Goal: Task Accomplishment & Management: Use online tool/utility

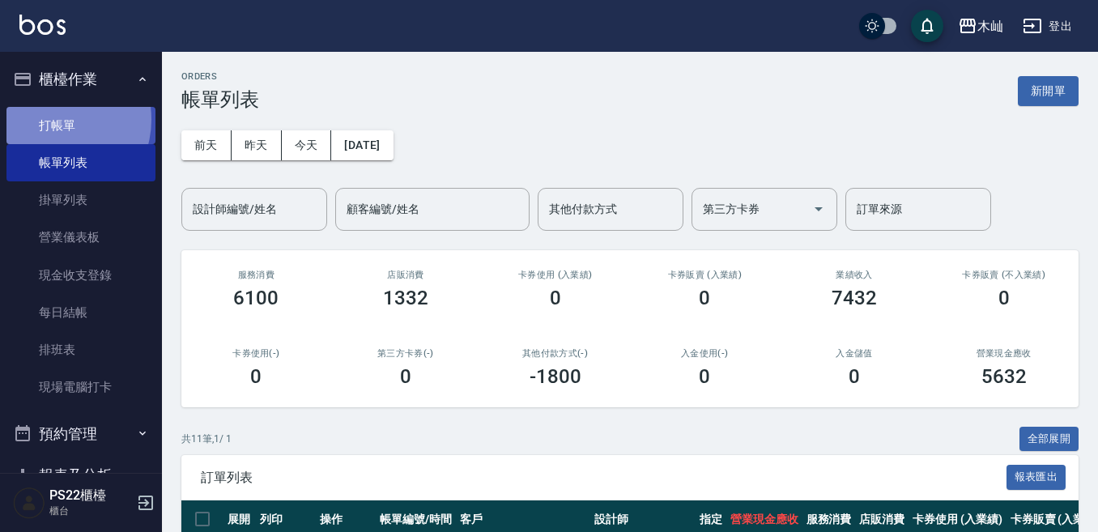
click at [53, 119] on link "打帳單" at bounding box center [80, 125] width 149 height 37
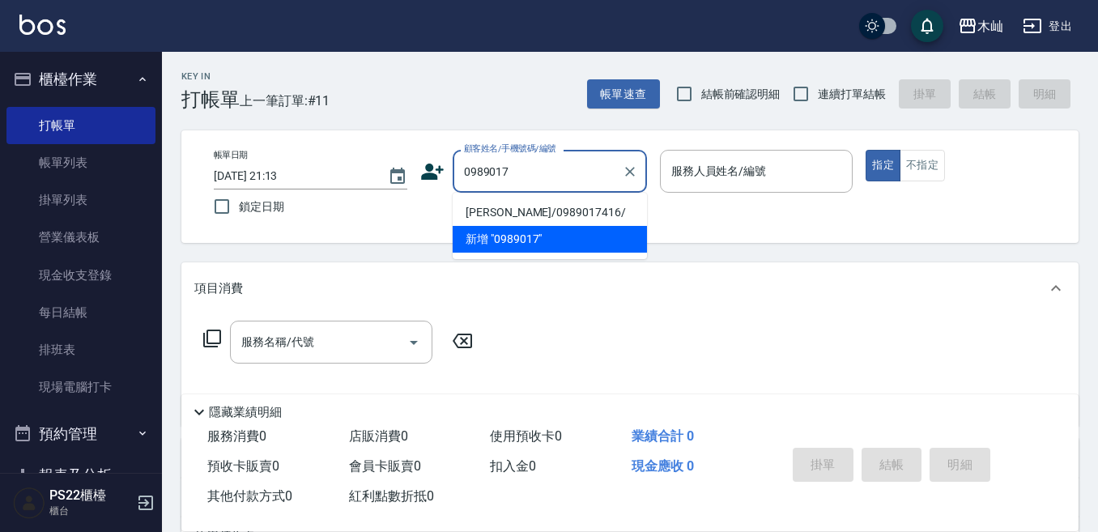
click at [540, 211] on li "[PERSON_NAME]/0989017416/" at bounding box center [550, 212] width 194 height 27
type input "[PERSON_NAME]/0989017416/"
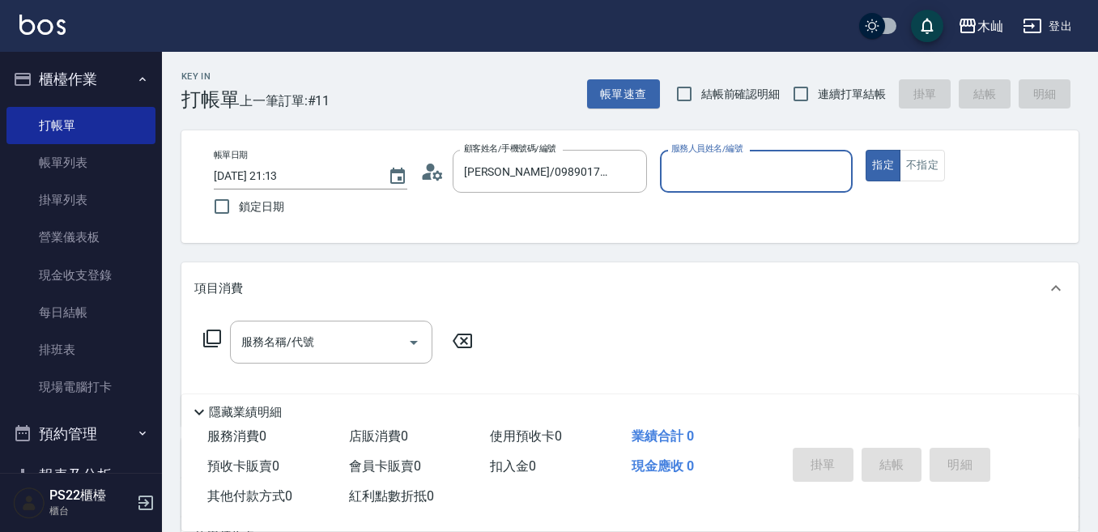
click at [699, 177] on input "服務人員姓名/編號" at bounding box center [756, 171] width 179 height 28
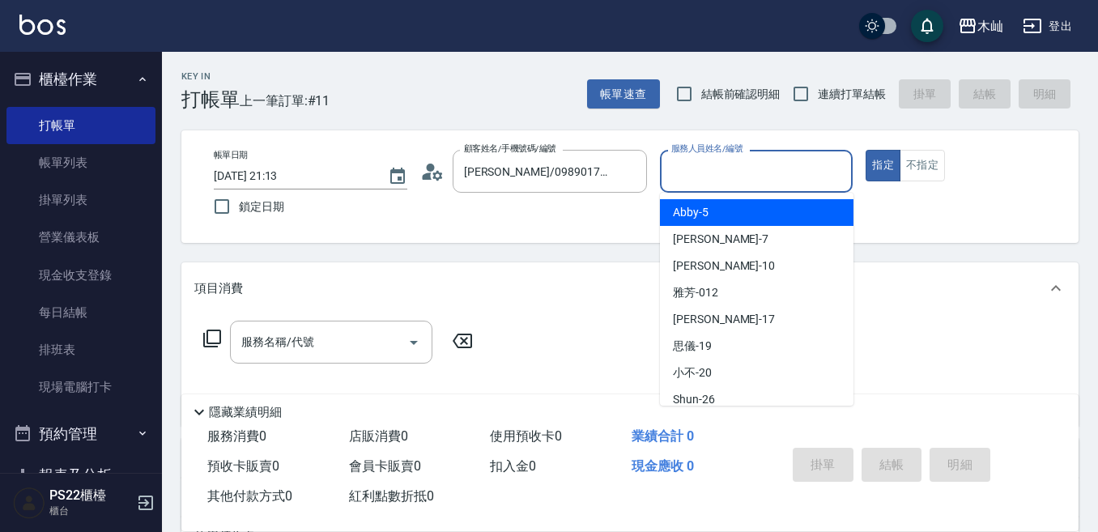
click at [708, 208] on span "Abby -5" at bounding box center [691, 212] width 36 height 17
type input "Abby-5"
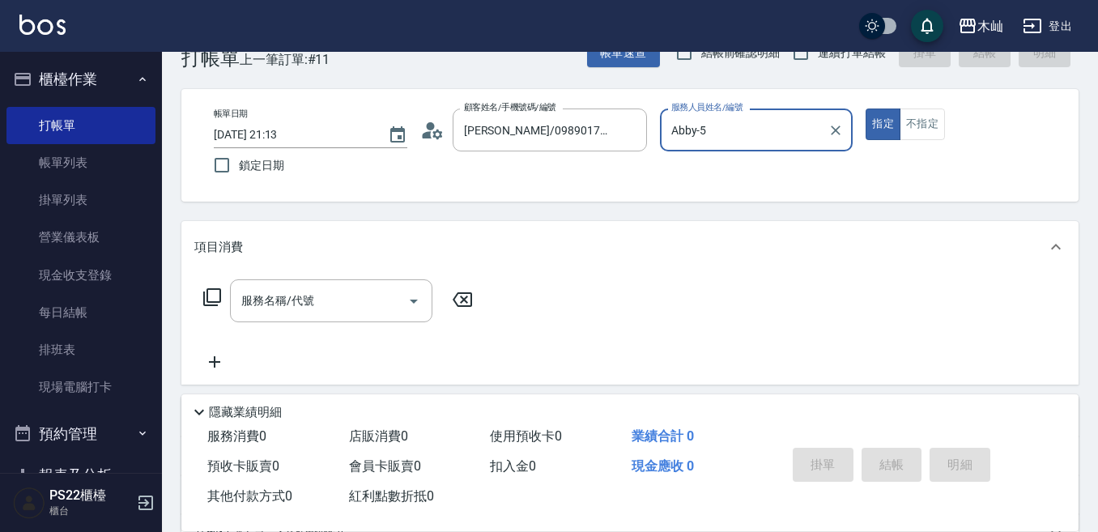
scroll to position [81, 0]
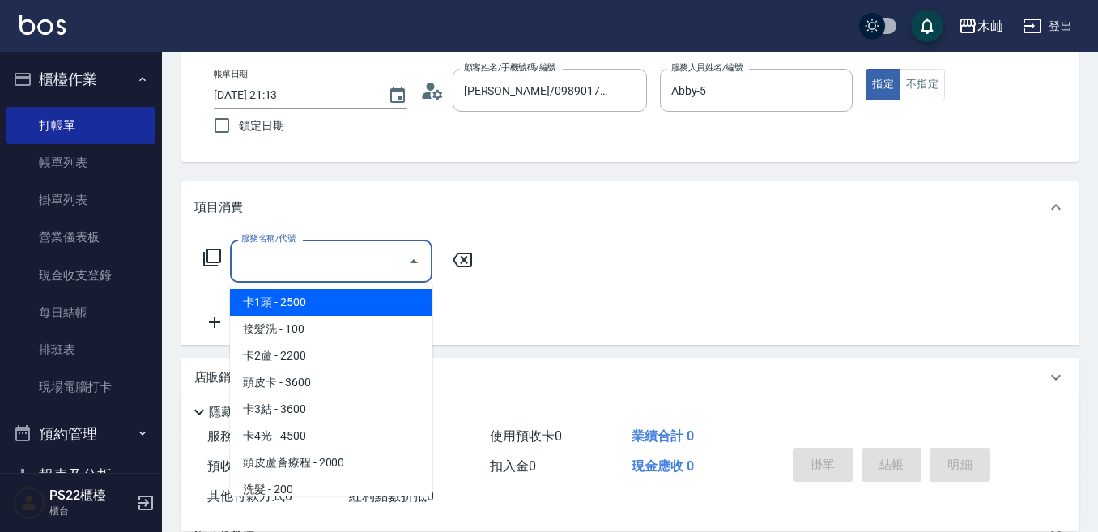
click at [357, 260] on input "服務名稱/代號" at bounding box center [319, 261] width 164 height 28
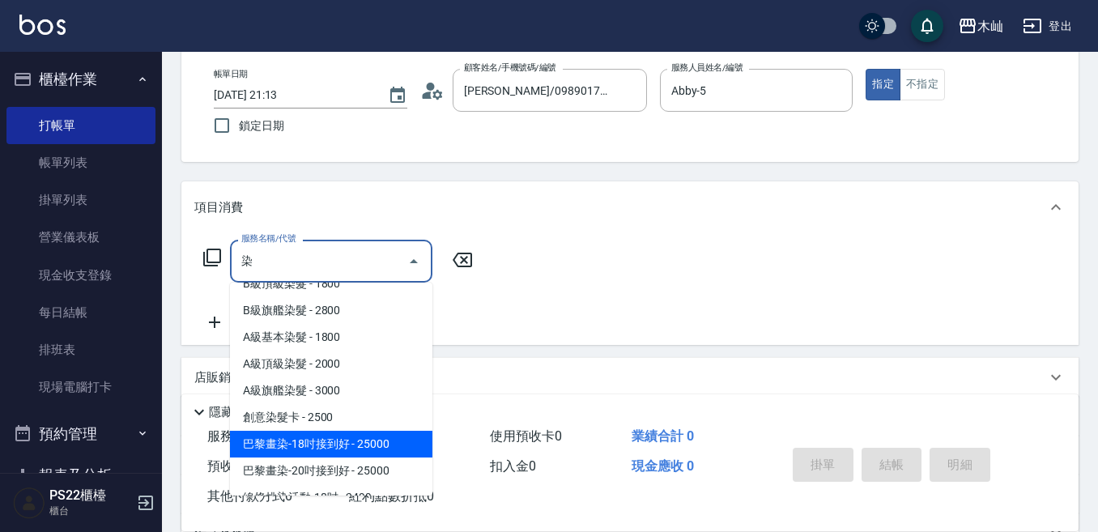
scroll to position [162, 0]
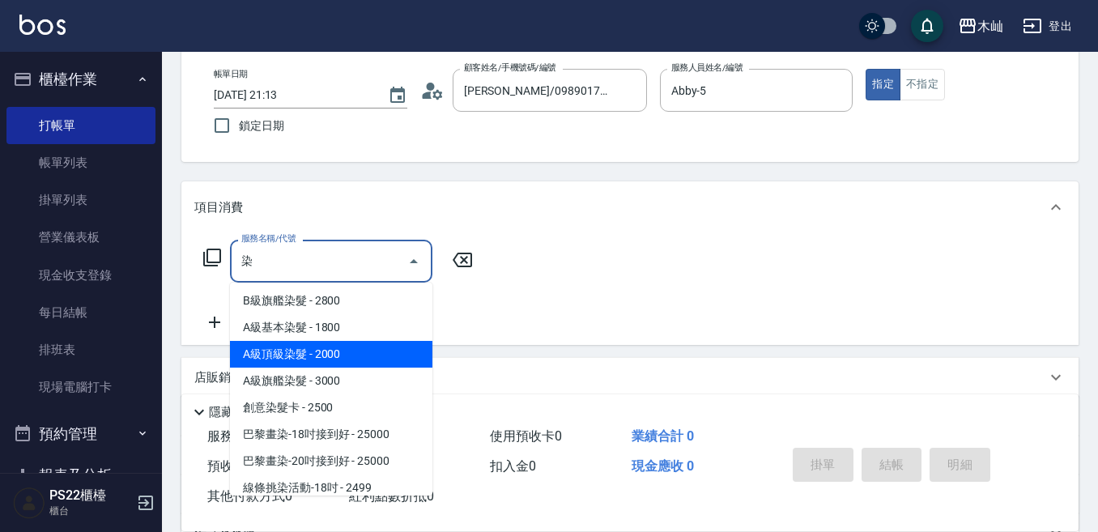
click at [351, 345] on span "A級頂級染髮 - 2000" at bounding box center [331, 354] width 202 height 27
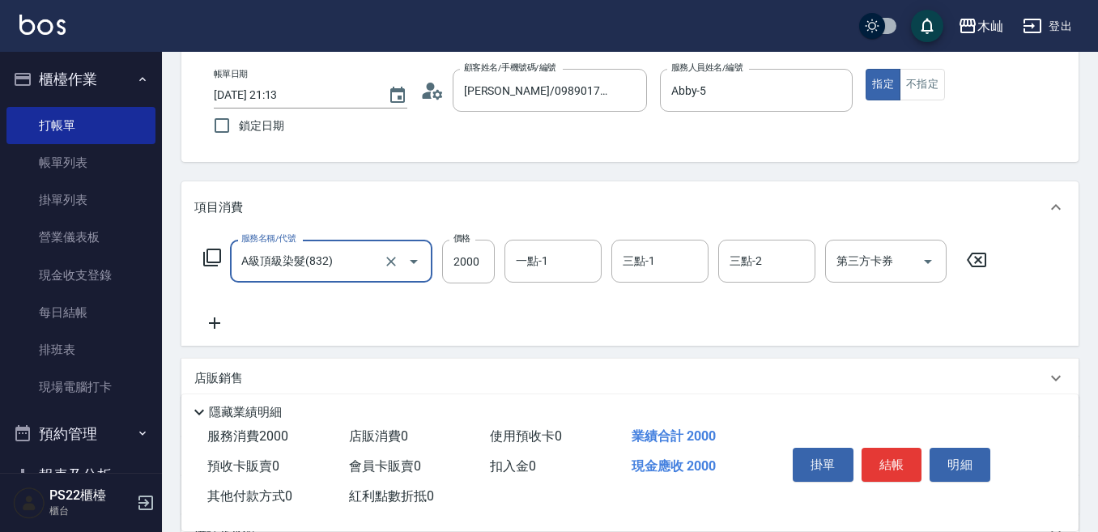
type input "A級頂級染髮(832)"
click at [216, 321] on icon at bounding box center [214, 322] width 40 height 19
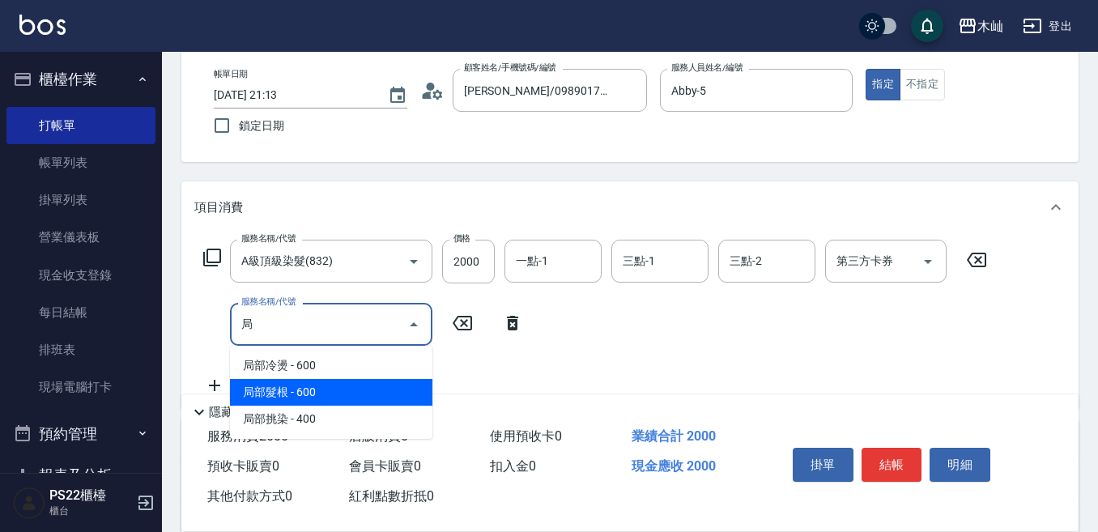
click at [352, 388] on span "局部髮根 - 600" at bounding box center [331, 392] width 202 height 27
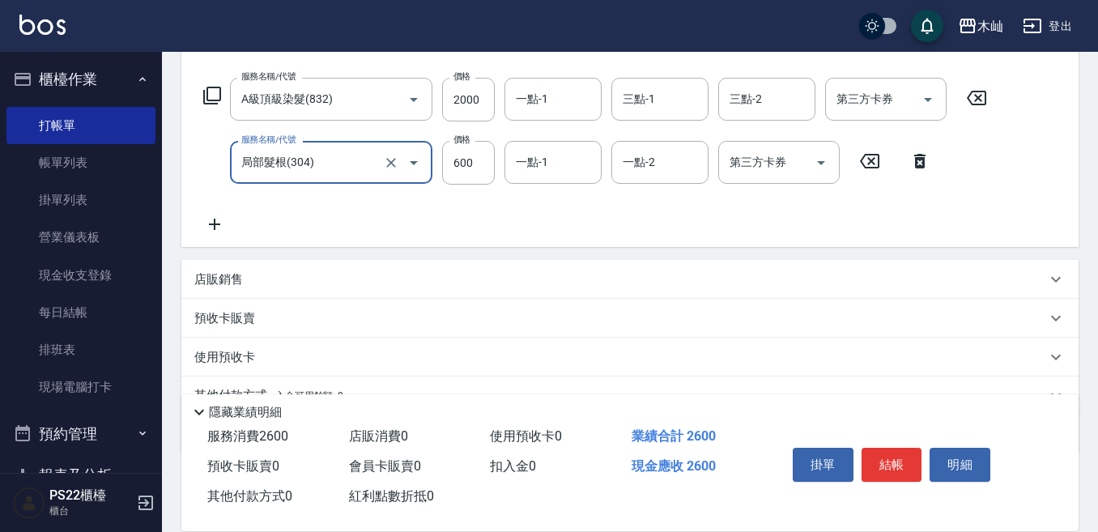
scroll to position [321, 0]
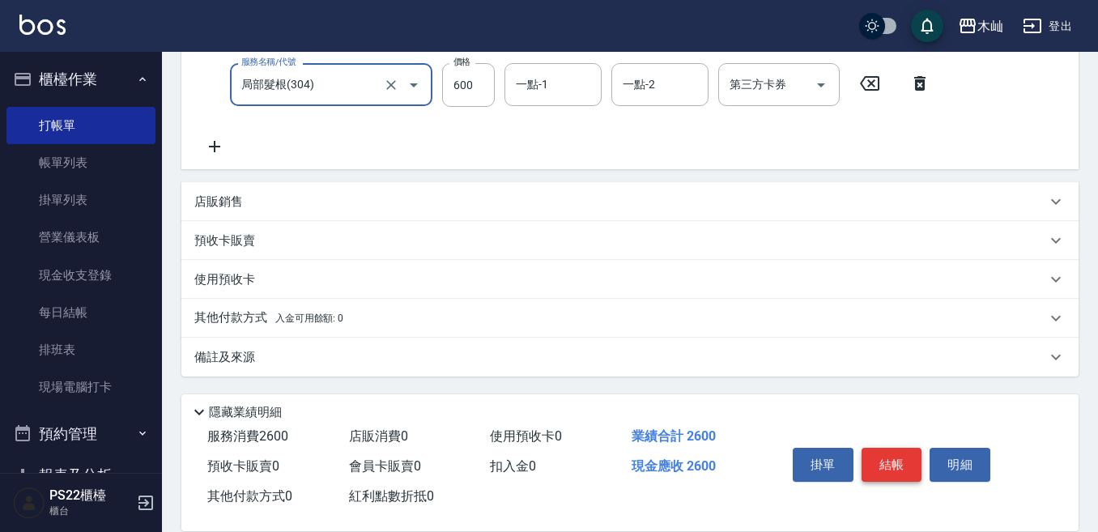
type input "局部髮根(304)"
click at [896, 461] on button "結帳" at bounding box center [892, 465] width 61 height 34
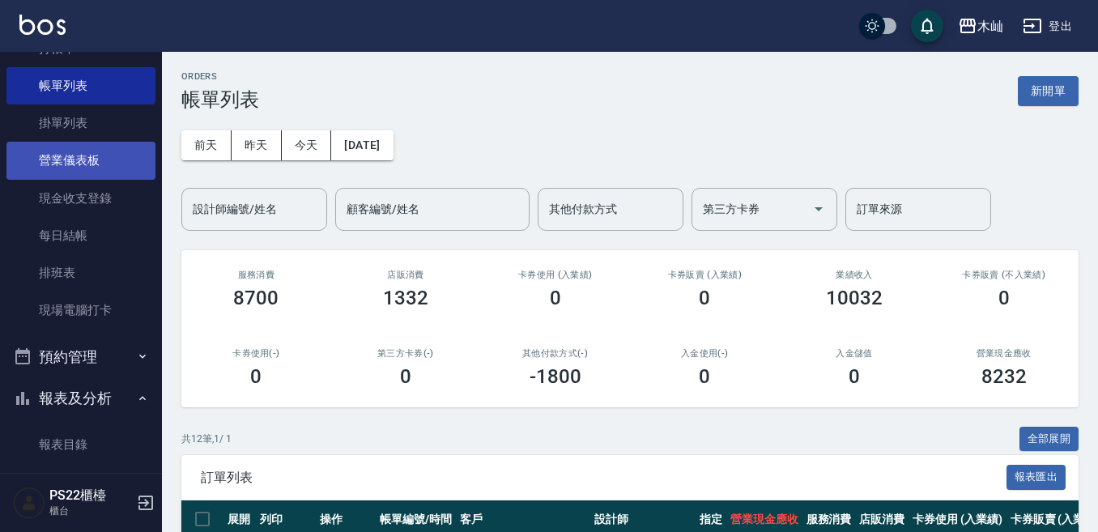
scroll to position [324, 0]
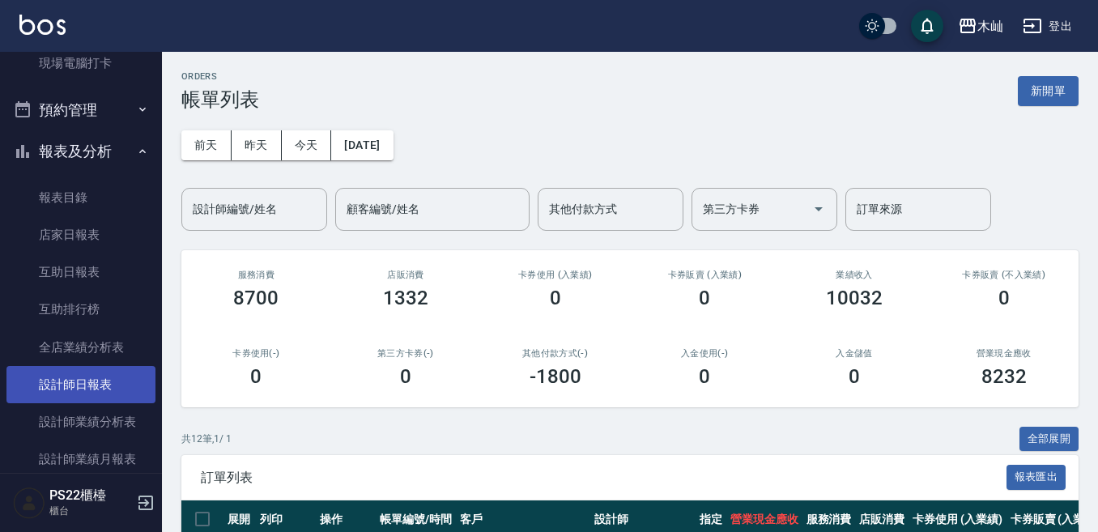
click at [84, 390] on link "設計師日報表" at bounding box center [80, 384] width 149 height 37
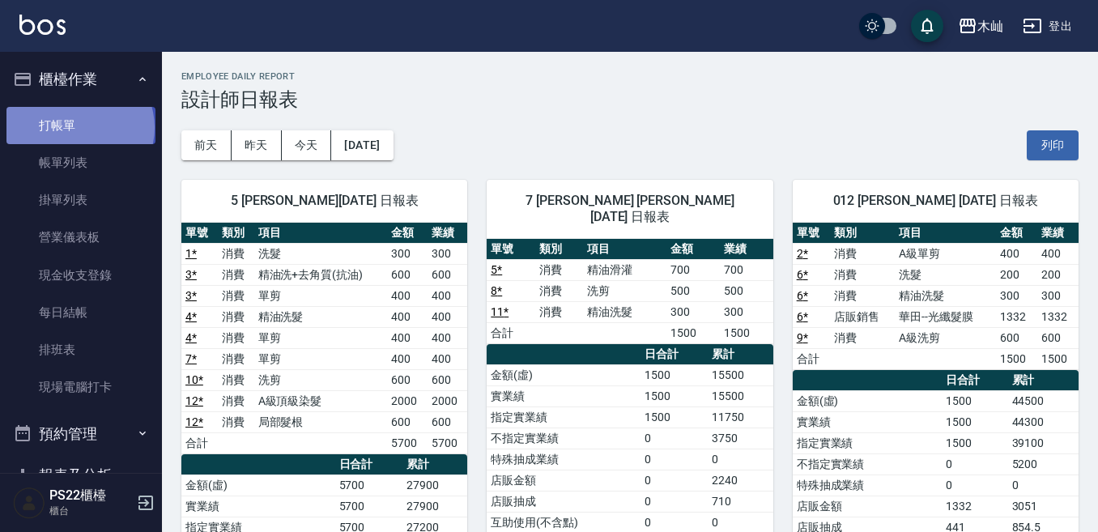
click at [79, 127] on link "打帳單" at bounding box center [80, 125] width 149 height 37
